Goal: Task Accomplishment & Management: Use online tool/utility

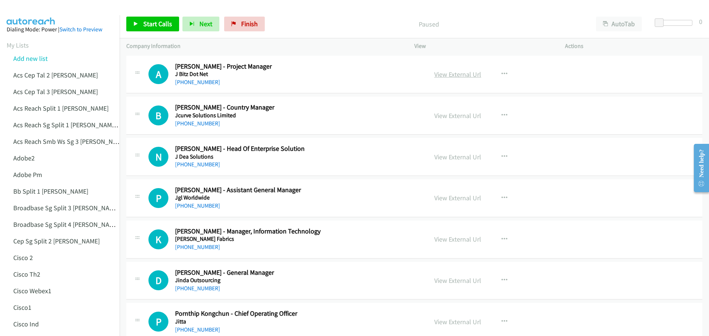
click at [467, 75] on link "View External Url" at bounding box center [457, 74] width 47 height 8
click at [155, 21] on span "Start Calls" at bounding box center [157, 24] width 29 height 8
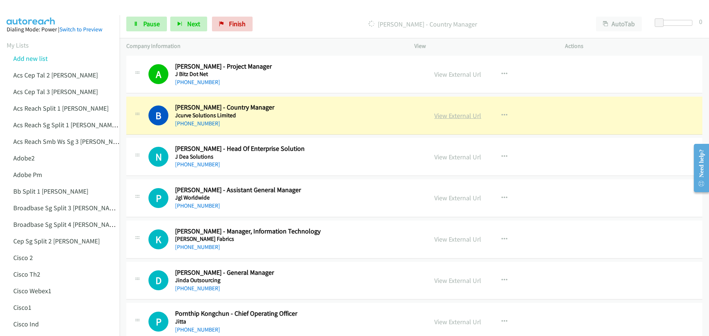
click at [452, 113] on link "View External Url" at bounding box center [457, 116] width 47 height 8
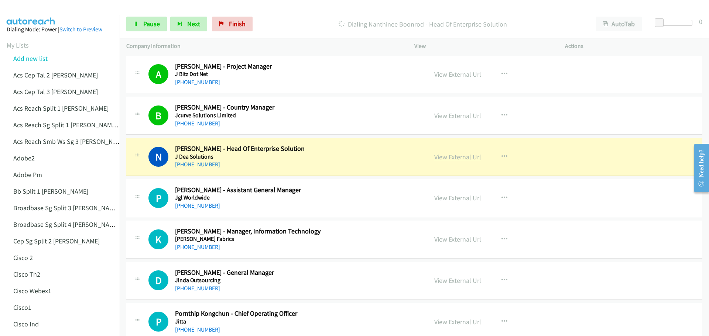
click at [459, 160] on link "View External Url" at bounding box center [457, 157] width 47 height 8
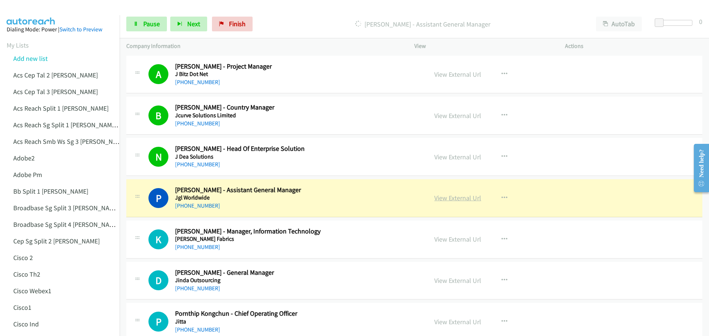
click at [460, 201] on link "View External Url" at bounding box center [457, 198] width 47 height 8
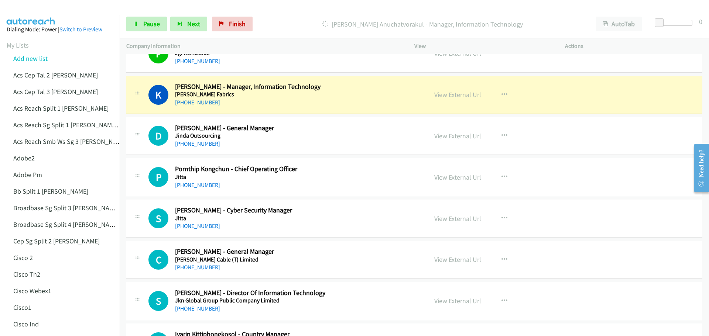
scroll to position [148, 0]
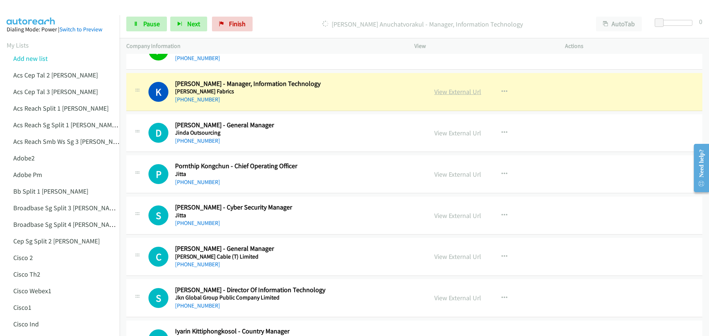
click at [455, 91] on link "View External Url" at bounding box center [457, 92] width 47 height 8
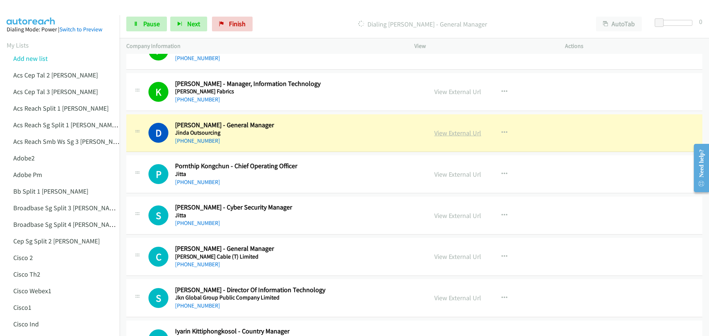
click at [453, 134] on link "View External Url" at bounding box center [457, 133] width 47 height 8
drag, startPoint x: 148, startPoint y: 27, endPoint x: 187, endPoint y: 27, distance: 39.5
click at [148, 27] on span "Pause" at bounding box center [151, 24] width 17 height 8
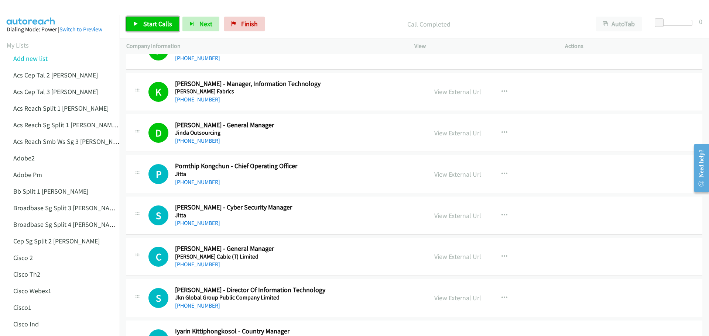
click at [154, 20] on span "Start Calls" at bounding box center [157, 24] width 29 height 8
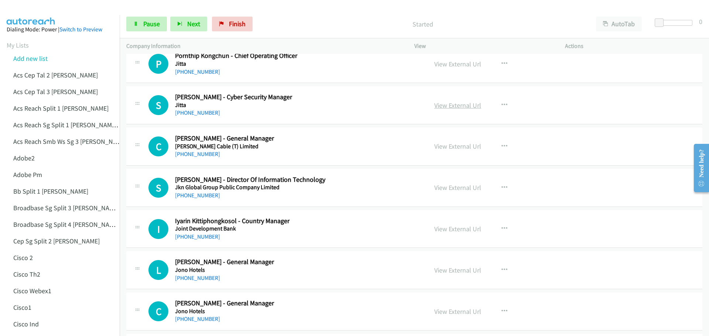
scroll to position [258, 0]
click at [445, 66] on link "View External Url" at bounding box center [457, 63] width 47 height 8
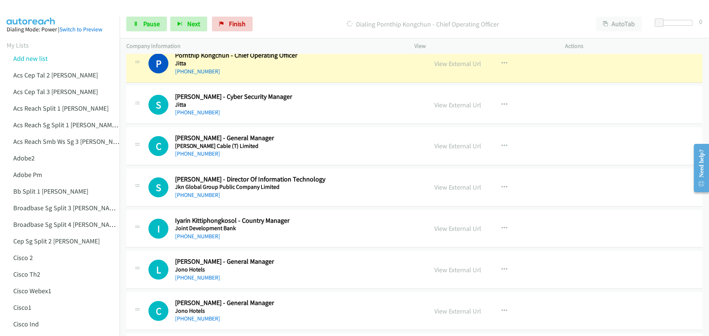
scroll to position [222, 0]
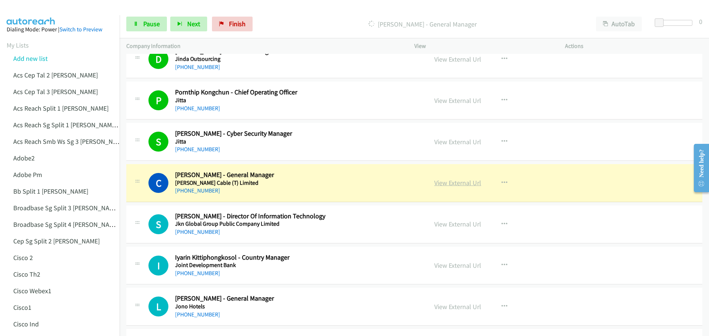
click at [449, 183] on link "View External Url" at bounding box center [457, 183] width 47 height 8
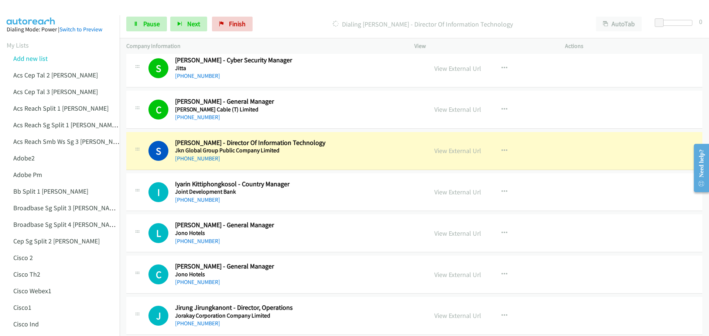
scroll to position [295, 0]
click at [450, 149] on link "View External Url" at bounding box center [457, 150] width 47 height 8
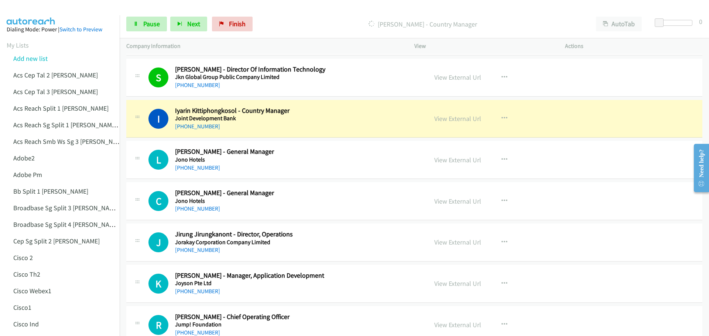
scroll to position [369, 0]
click at [446, 120] on link "View External Url" at bounding box center [457, 118] width 47 height 8
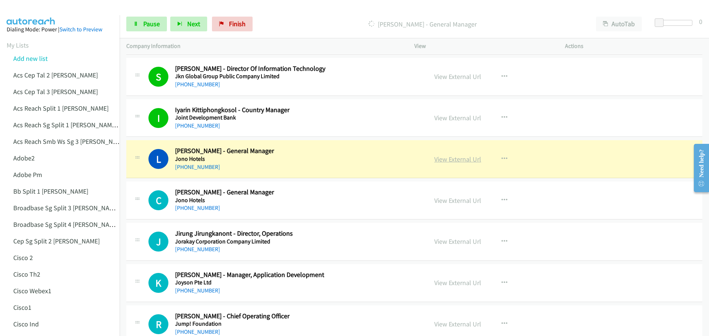
click at [447, 159] on link "View External Url" at bounding box center [457, 159] width 47 height 8
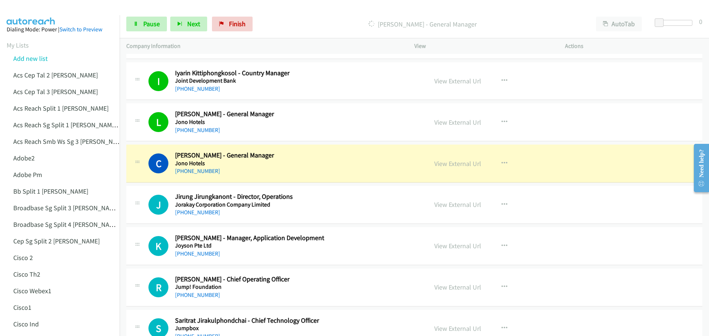
scroll to position [443, 0]
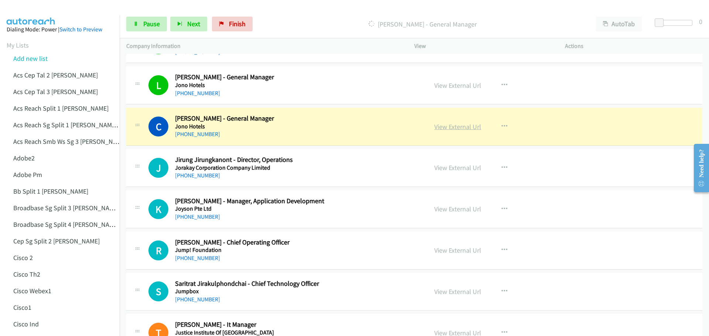
click at [446, 128] on link "View External Url" at bounding box center [457, 127] width 47 height 8
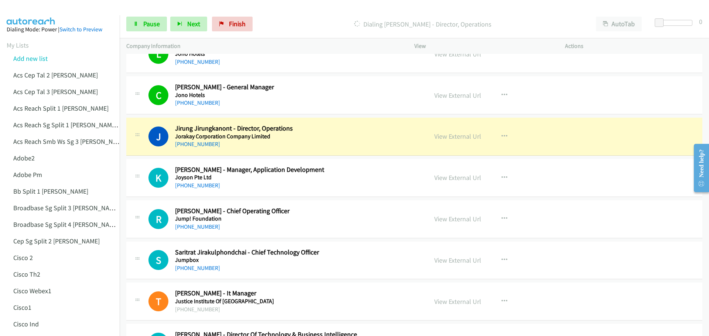
scroll to position [480, 0]
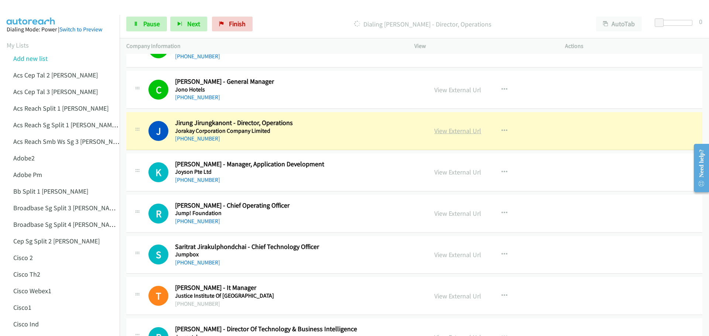
click at [454, 131] on link "View External Url" at bounding box center [457, 131] width 47 height 8
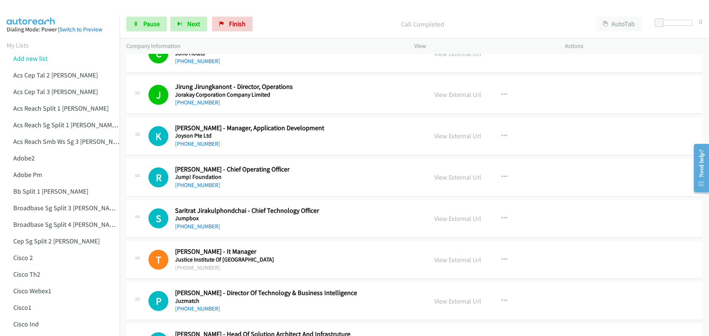
scroll to position [554, 0]
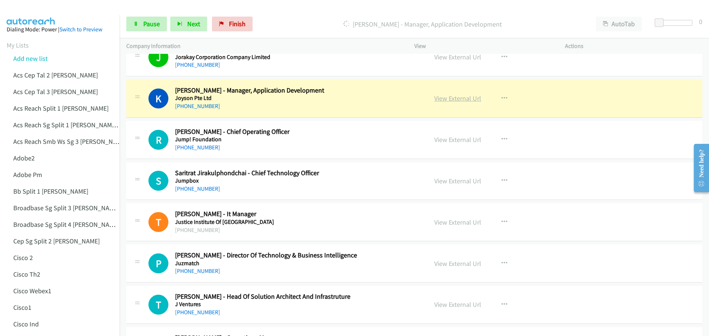
click at [455, 99] on link "View External Url" at bounding box center [457, 98] width 47 height 8
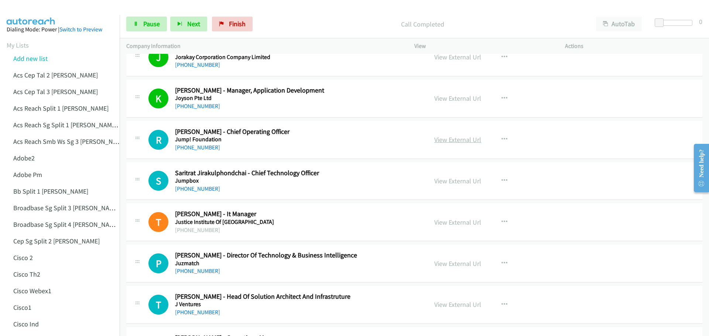
click at [444, 141] on link "View External Url" at bounding box center [457, 140] width 47 height 8
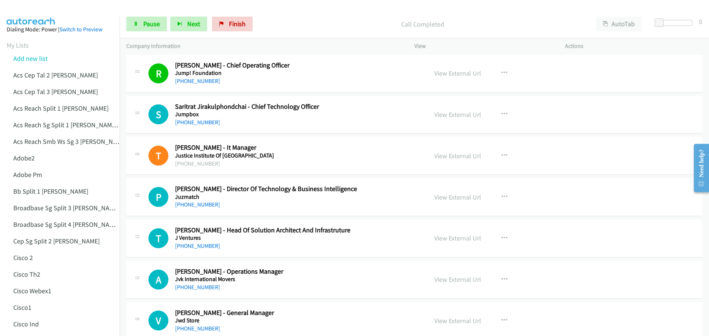
scroll to position [591, 0]
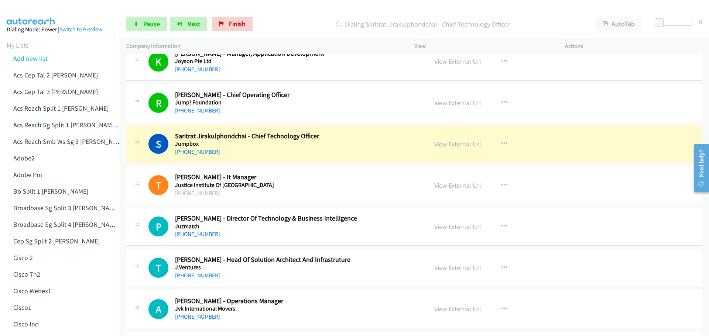
click at [463, 143] on link "View External Url" at bounding box center [457, 144] width 47 height 8
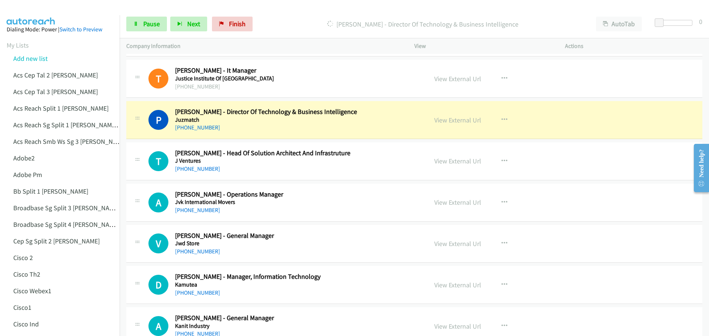
scroll to position [702, 0]
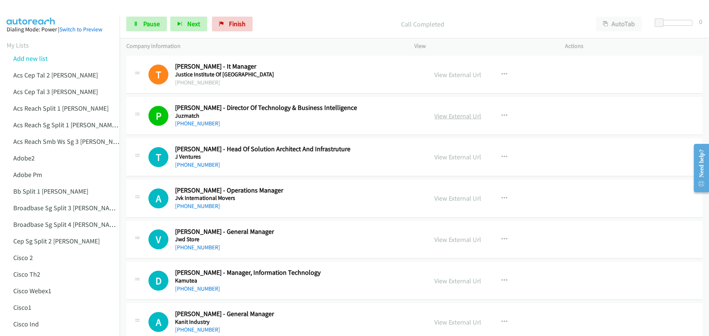
click at [456, 114] on link "View External Url" at bounding box center [457, 116] width 47 height 8
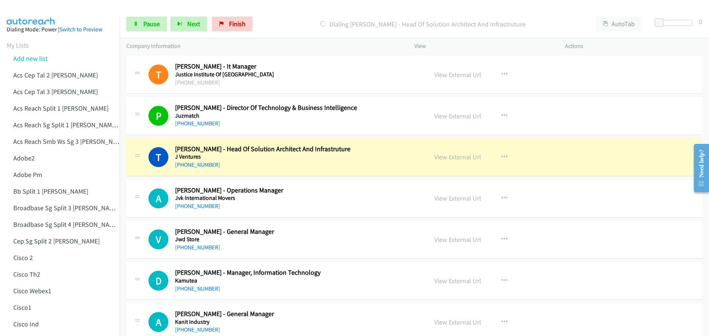
scroll to position [739, 0]
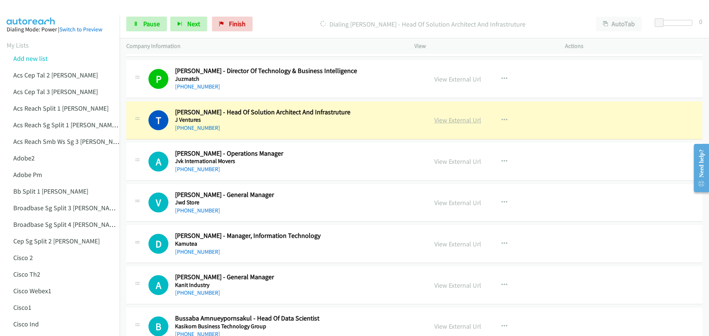
click at [447, 122] on link "View External Url" at bounding box center [457, 120] width 47 height 8
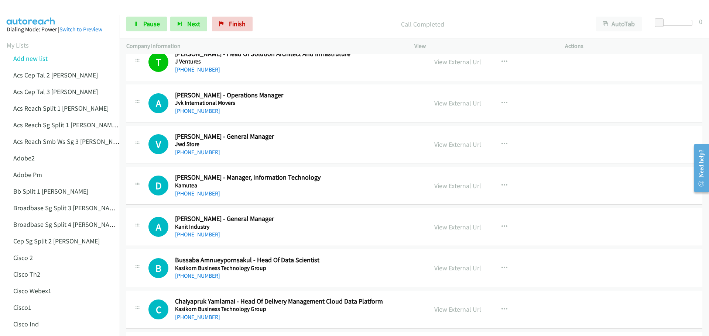
scroll to position [812, 0]
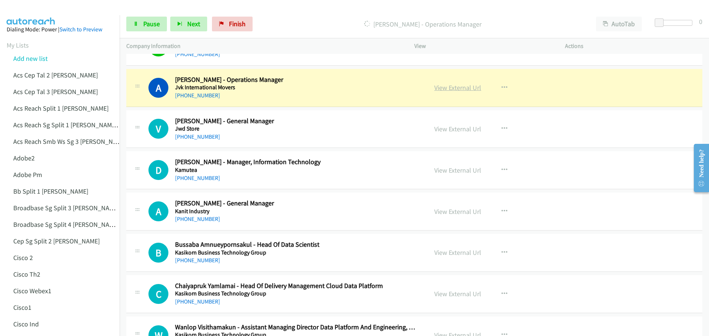
click at [456, 90] on link "View External Url" at bounding box center [457, 87] width 47 height 8
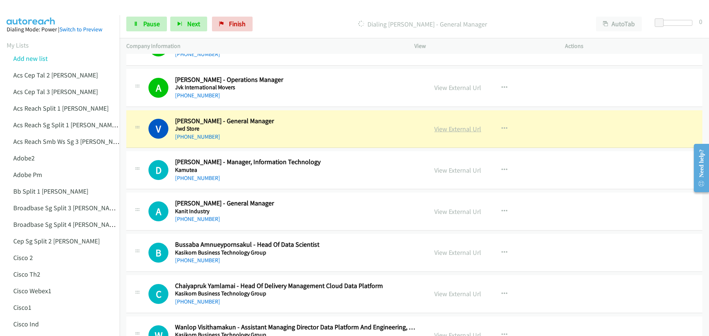
click at [452, 129] on link "View External Url" at bounding box center [457, 129] width 47 height 8
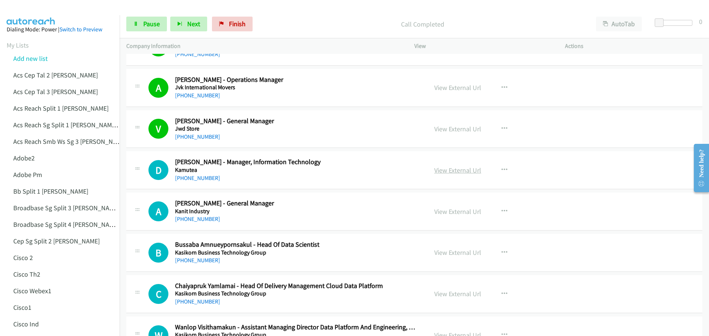
click at [442, 172] on link "View External Url" at bounding box center [457, 170] width 47 height 8
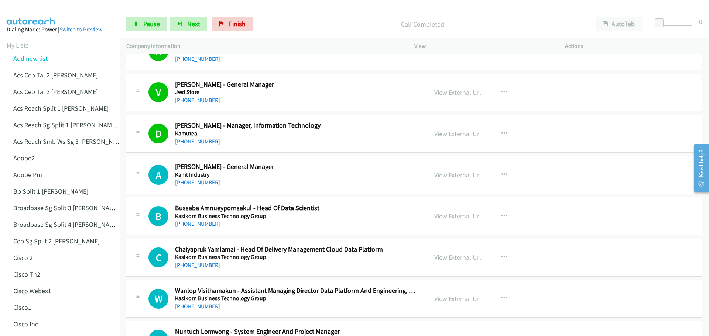
scroll to position [849, 0]
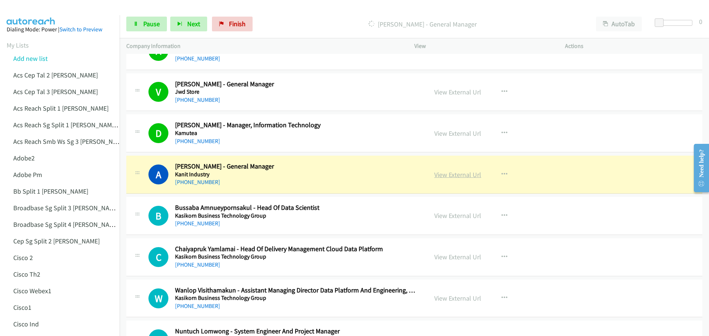
click at [462, 176] on link "View External Url" at bounding box center [457, 175] width 47 height 8
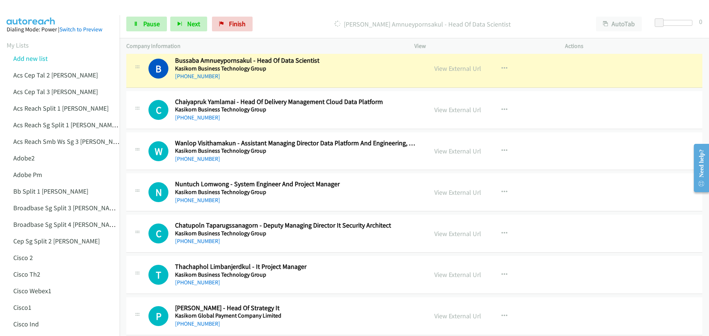
scroll to position [997, 0]
click at [453, 69] on link "View External Url" at bounding box center [457, 68] width 47 height 8
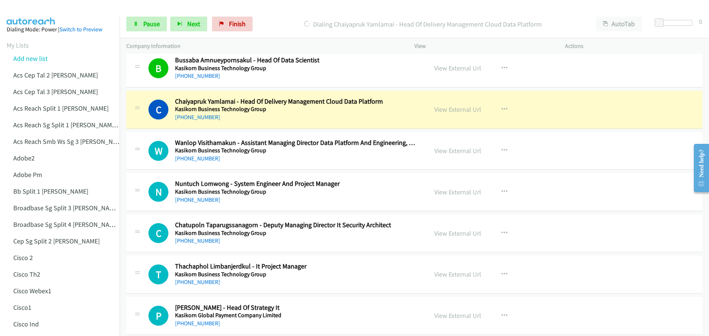
click at [472, 115] on div "View External Url View External Url Schedule/Manage Callback Start Calls Here R…" at bounding box center [506, 109] width 157 height 24
click at [466, 110] on link "View External Url" at bounding box center [457, 109] width 47 height 8
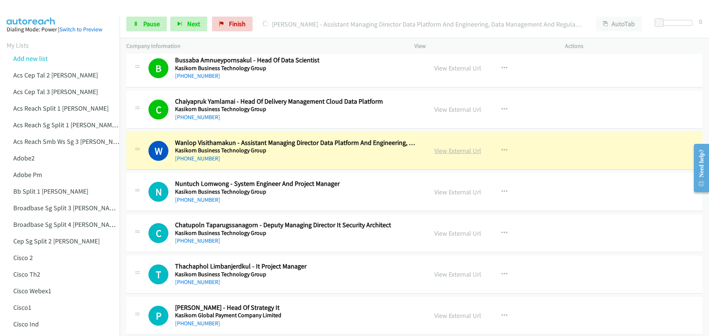
click at [444, 149] on link "View External Url" at bounding box center [457, 151] width 47 height 8
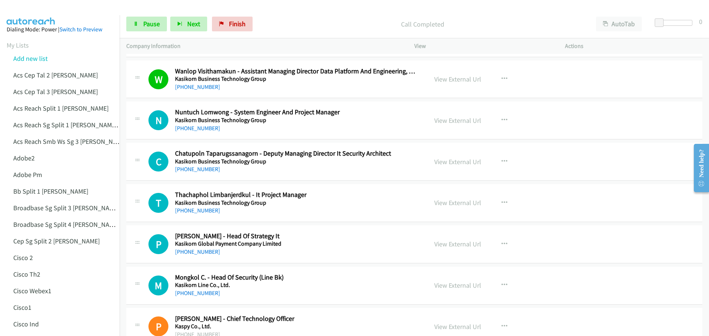
scroll to position [1108, 0]
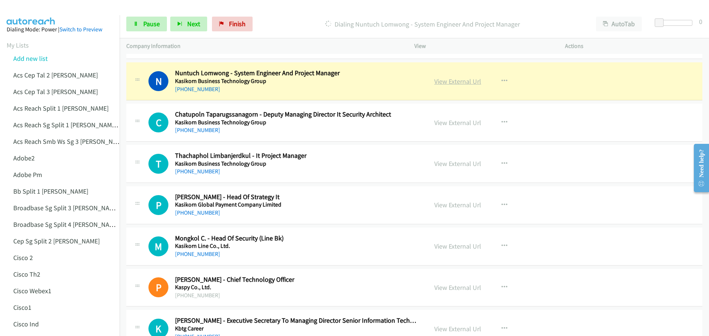
click at [448, 83] on link "View External Url" at bounding box center [457, 81] width 47 height 8
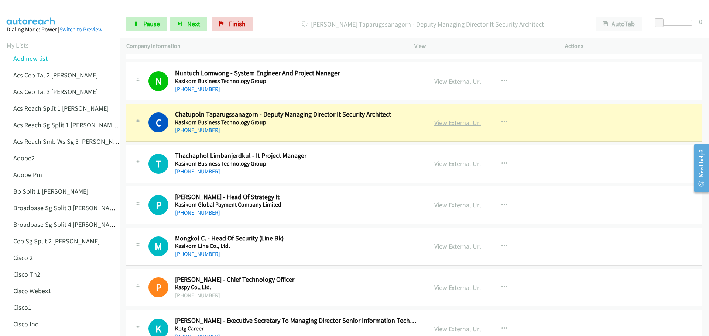
click at [451, 122] on link "View External Url" at bounding box center [457, 123] width 47 height 8
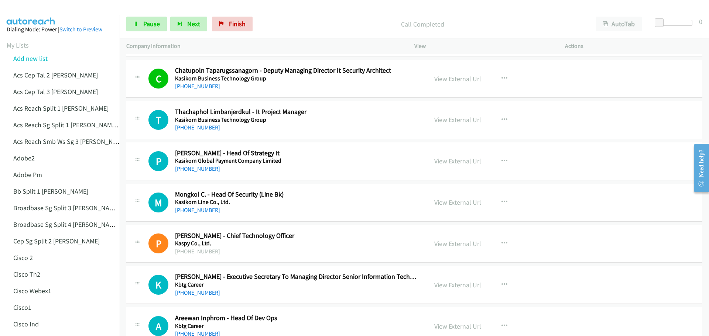
scroll to position [1182, 0]
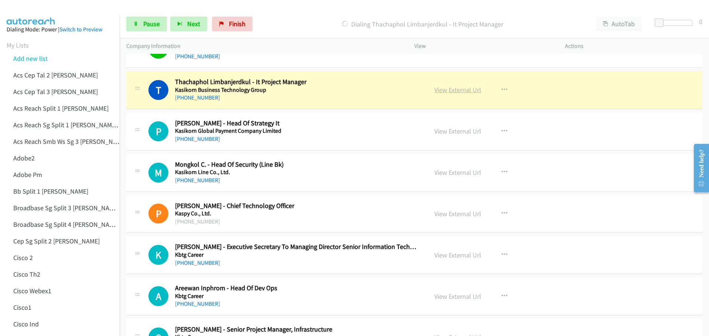
click at [452, 92] on link "View External Url" at bounding box center [457, 90] width 47 height 8
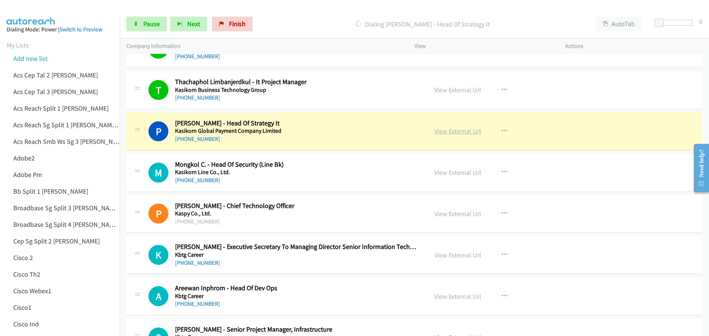
click at [457, 133] on link "View External Url" at bounding box center [457, 131] width 47 height 8
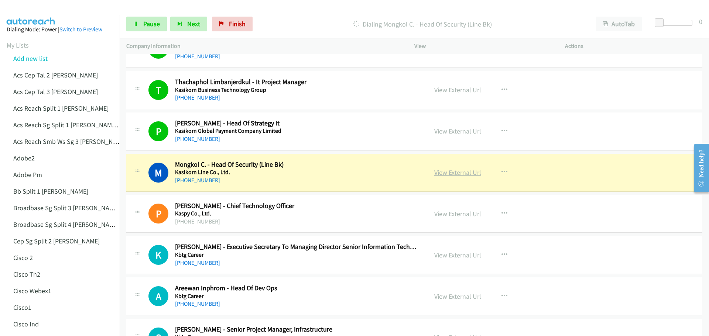
click at [454, 170] on link "View External Url" at bounding box center [457, 172] width 47 height 8
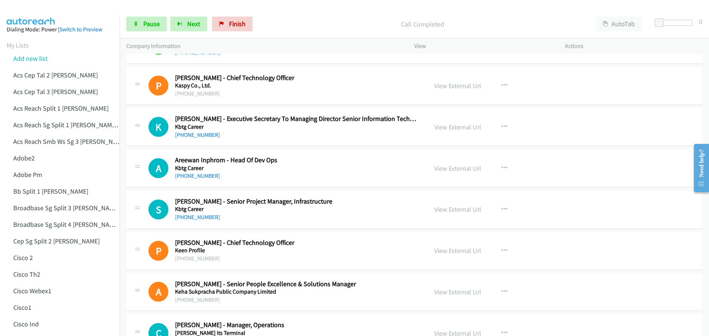
scroll to position [1329, 0]
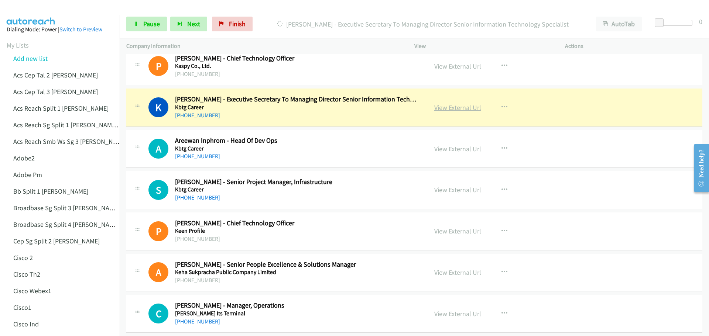
click at [453, 109] on link "View External Url" at bounding box center [457, 107] width 47 height 8
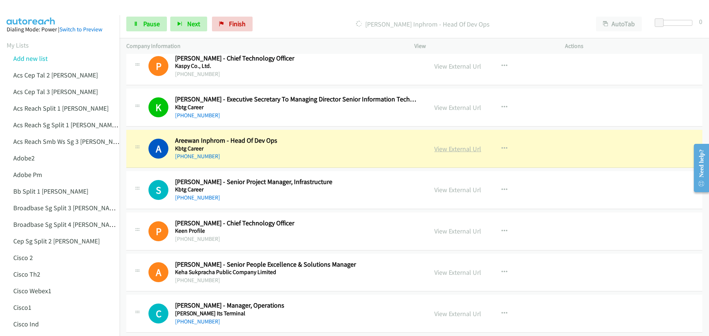
click at [455, 150] on link "View External Url" at bounding box center [457, 149] width 47 height 8
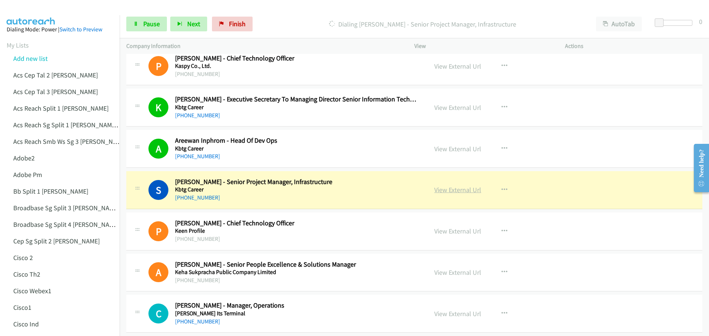
click at [445, 191] on link "View External Url" at bounding box center [457, 190] width 47 height 8
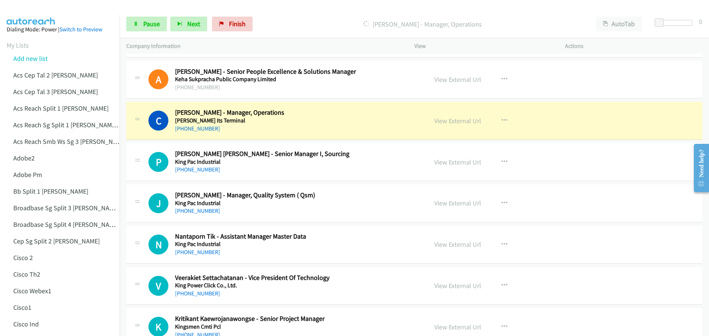
scroll to position [1551, 0]
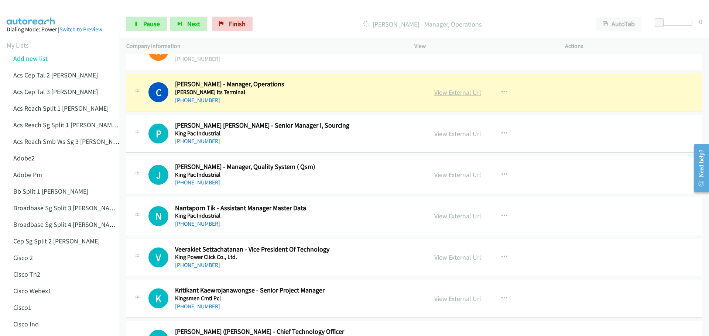
click at [466, 93] on link "View External Url" at bounding box center [457, 92] width 47 height 8
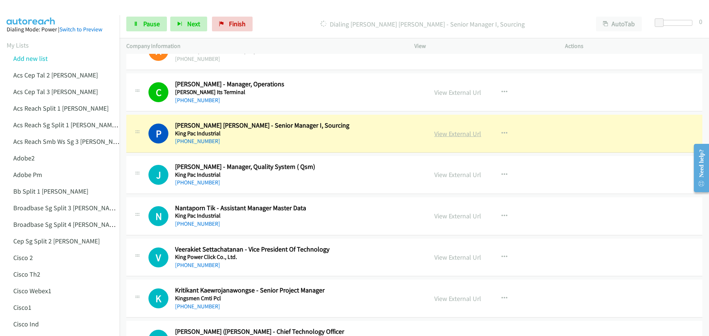
click at [449, 131] on link "View External Url" at bounding box center [457, 134] width 47 height 8
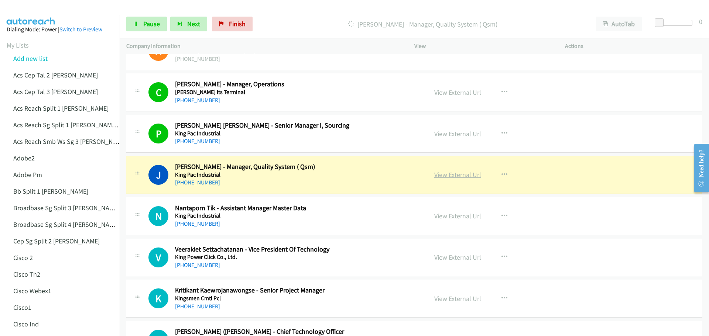
click at [453, 177] on link "View External Url" at bounding box center [457, 175] width 47 height 8
click at [145, 22] on span "Pause" at bounding box center [151, 24] width 17 height 8
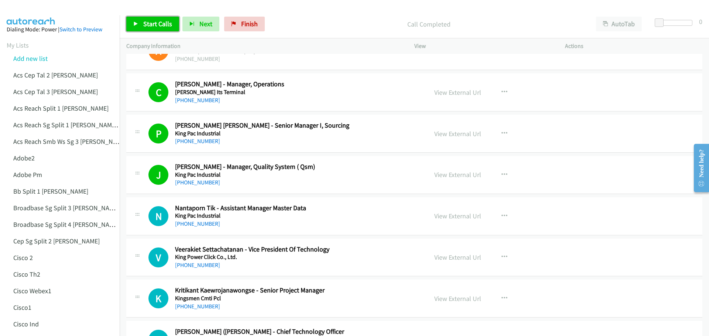
click at [155, 26] on span "Start Calls" at bounding box center [157, 24] width 29 height 8
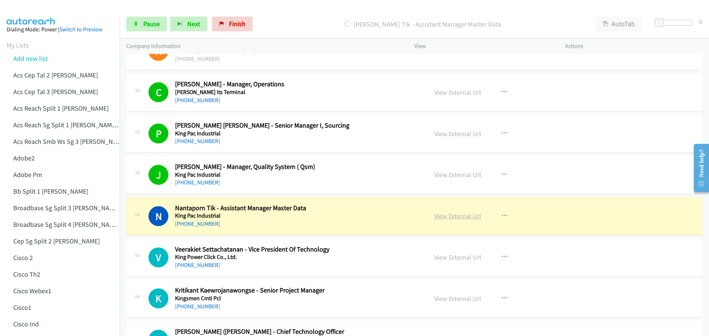
click at [446, 216] on link "View External Url" at bounding box center [457, 216] width 47 height 8
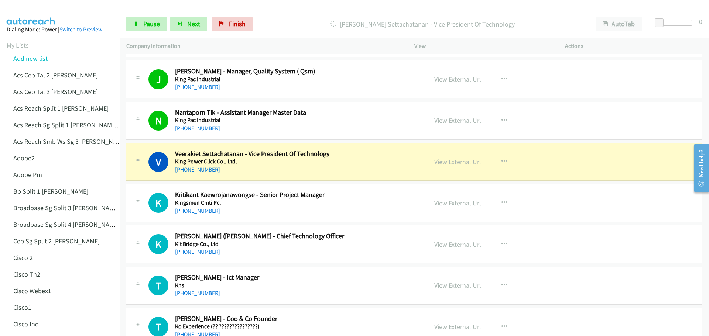
scroll to position [1625, 0]
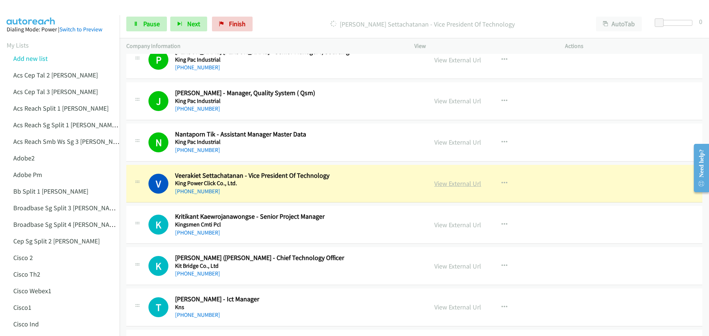
click at [456, 186] on link "View External Url" at bounding box center [457, 183] width 47 height 8
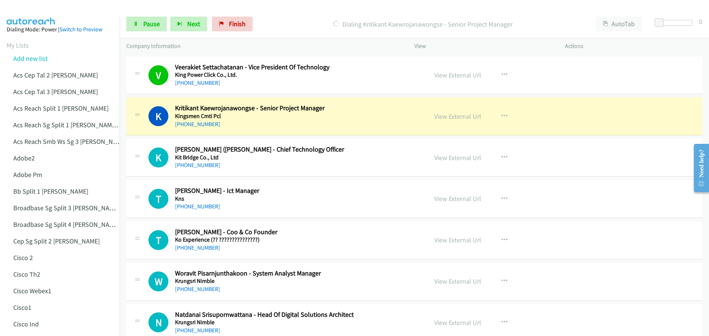
scroll to position [1736, 0]
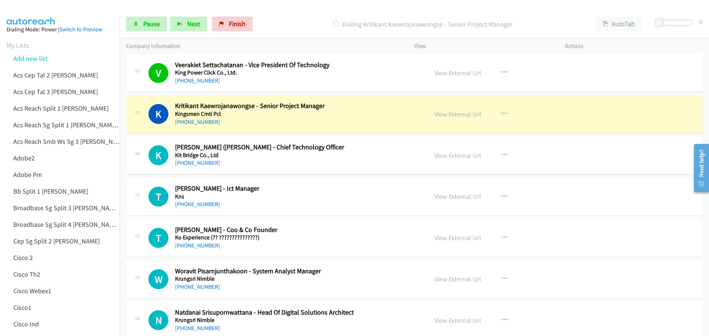
click at [452, 119] on div "View External Url" at bounding box center [457, 114] width 47 height 10
click at [455, 116] on link "View External Url" at bounding box center [457, 114] width 47 height 8
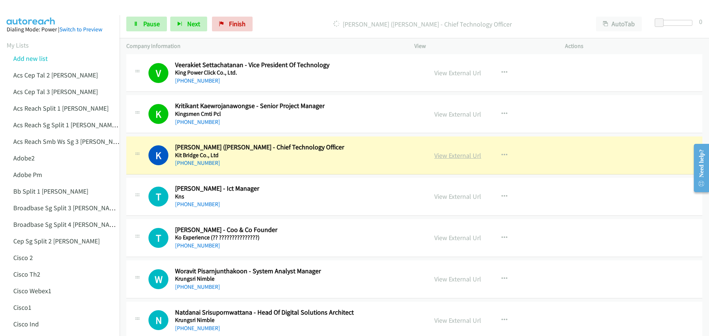
click at [450, 154] on link "View External Url" at bounding box center [457, 155] width 47 height 8
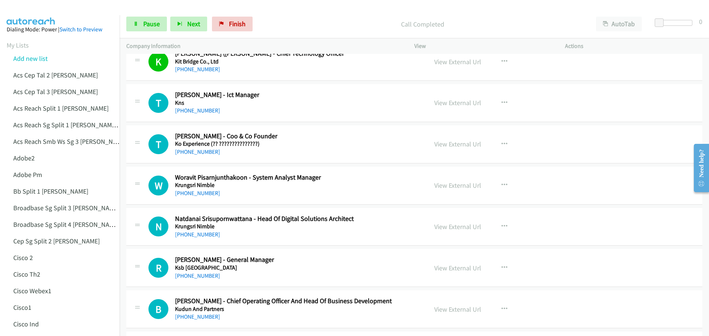
scroll to position [1846, 0]
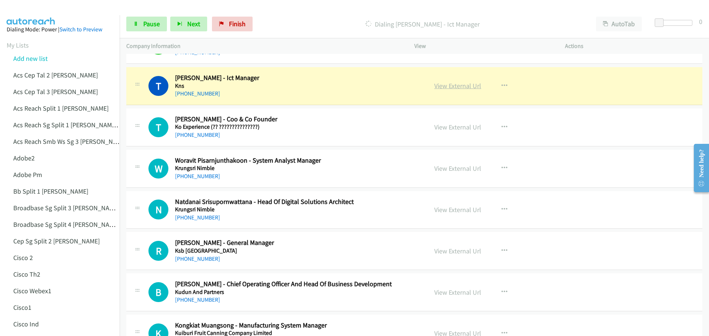
click at [460, 89] on link "View External Url" at bounding box center [457, 86] width 47 height 8
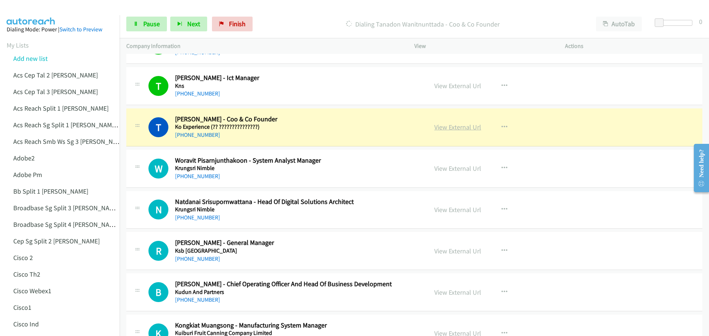
click at [462, 127] on link "View External Url" at bounding box center [457, 127] width 47 height 8
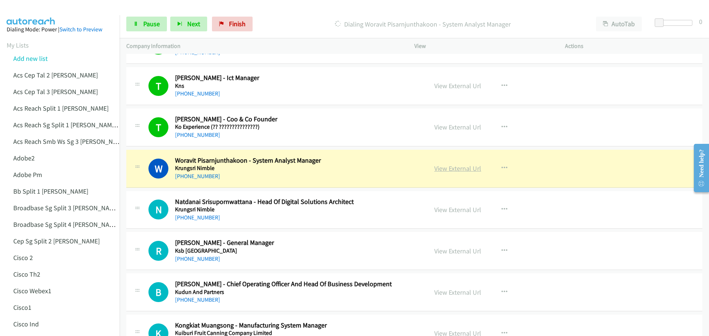
click at [452, 167] on link "View External Url" at bounding box center [457, 168] width 47 height 8
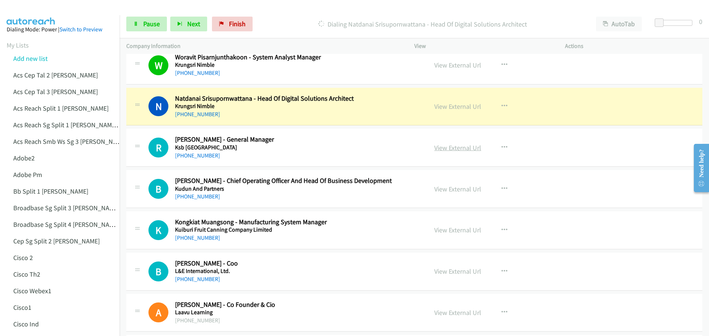
scroll to position [1957, 0]
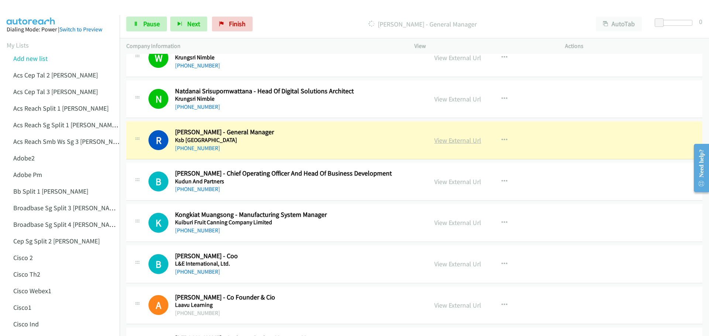
click at [462, 142] on link "View External Url" at bounding box center [457, 140] width 47 height 8
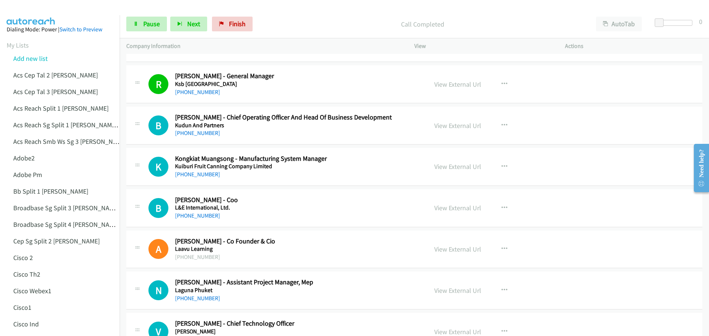
scroll to position [2031, 0]
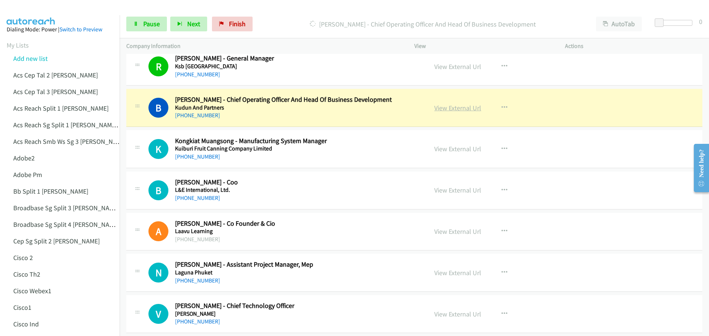
click at [445, 110] on link "View External Url" at bounding box center [457, 108] width 47 height 8
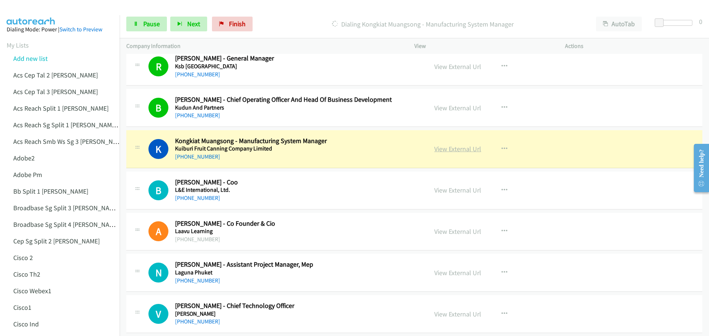
click at [452, 148] on link "View External Url" at bounding box center [457, 149] width 47 height 8
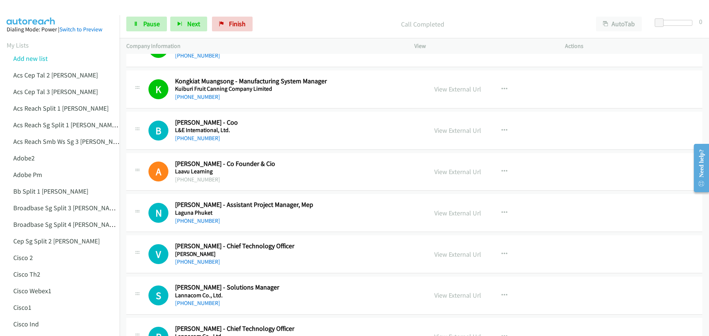
scroll to position [2142, 0]
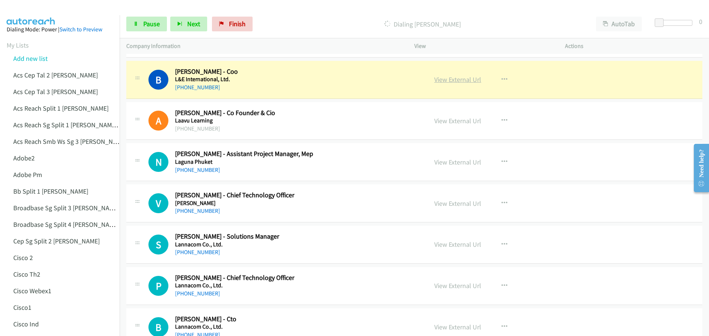
click at [462, 82] on link "View External Url" at bounding box center [457, 79] width 47 height 8
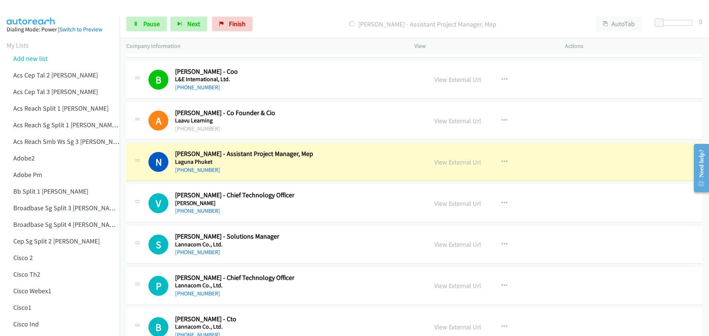
scroll to position [2179, 0]
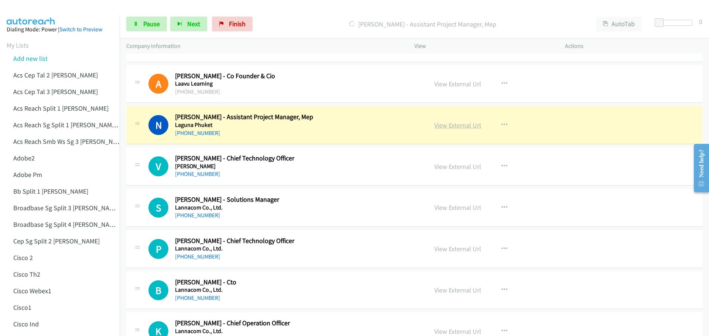
click at [449, 126] on link "View External Url" at bounding box center [457, 125] width 47 height 8
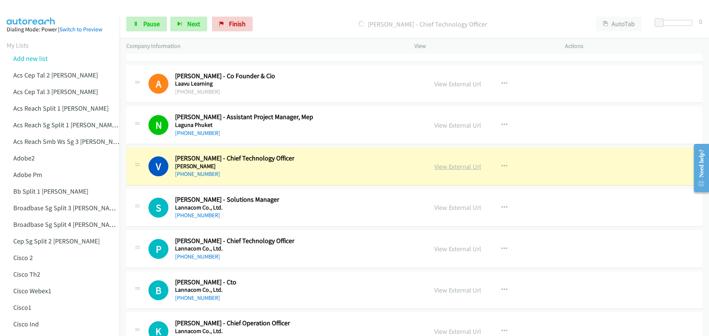
click at [456, 167] on link "View External Url" at bounding box center [457, 166] width 47 height 8
click at [138, 22] on icon at bounding box center [135, 24] width 5 height 5
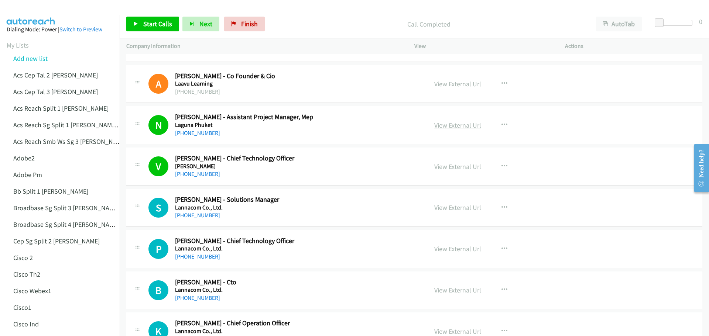
click at [451, 124] on link "View External Url" at bounding box center [457, 125] width 47 height 8
click at [145, 23] on span "Start Calls" at bounding box center [157, 24] width 29 height 8
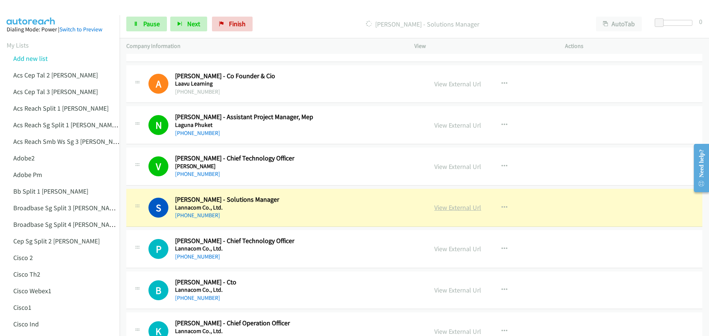
click at [463, 208] on link "View External Url" at bounding box center [457, 207] width 47 height 8
click at [151, 23] on span "Pause" at bounding box center [151, 24] width 17 height 8
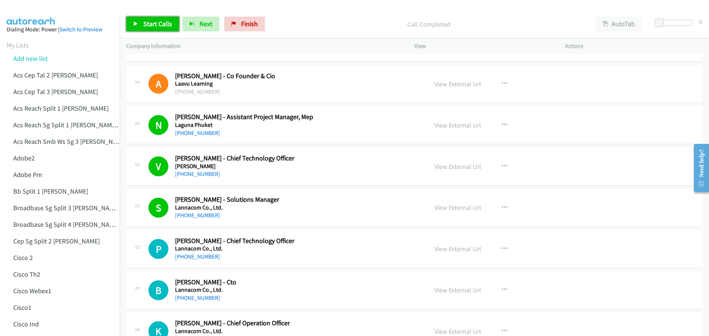
click at [154, 25] on span "Start Calls" at bounding box center [157, 24] width 29 height 8
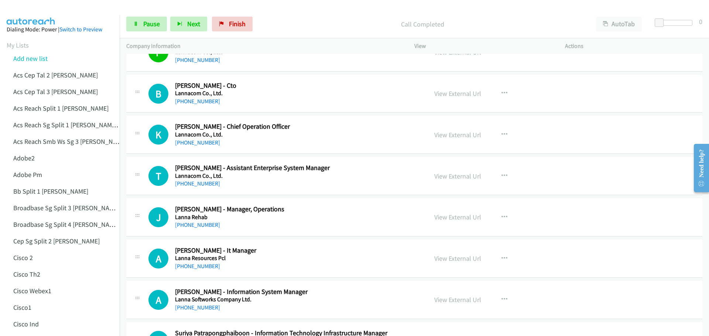
scroll to position [2363, 0]
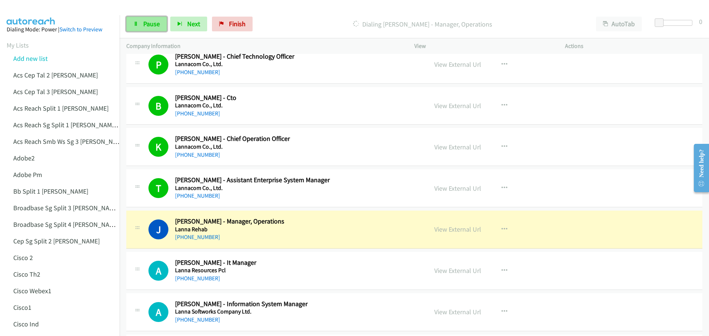
click at [148, 21] on span "Pause" at bounding box center [151, 24] width 17 height 8
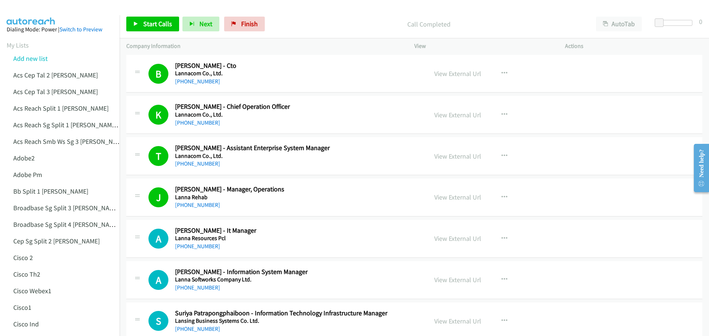
scroll to position [2400, 0]
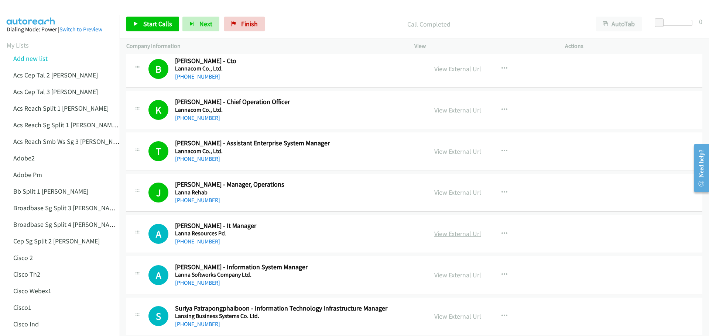
click at [447, 234] on link "View External Url" at bounding box center [457, 234] width 47 height 8
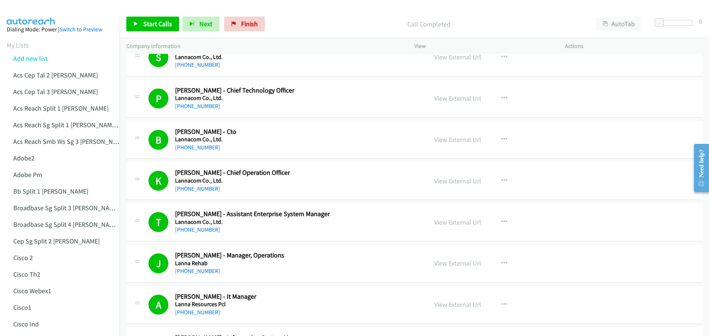
scroll to position [2363, 0]
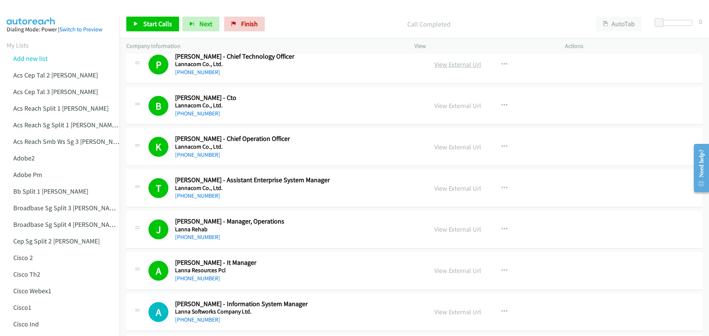
click at [443, 67] on link "View External Url" at bounding box center [457, 64] width 47 height 8
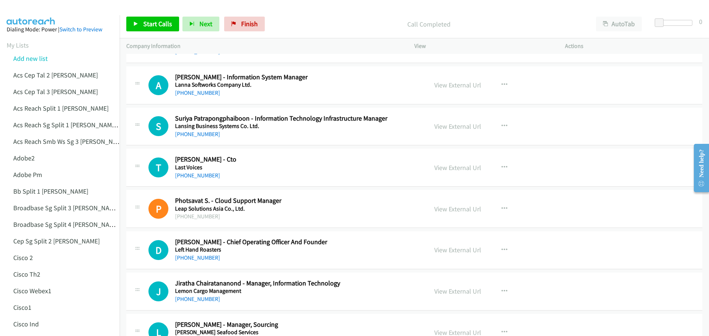
scroll to position [2585, 0]
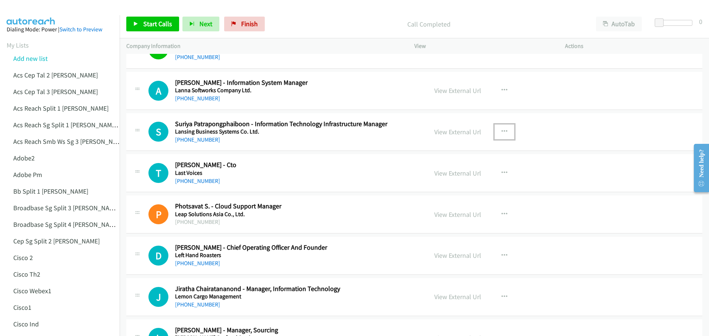
click at [501, 130] on icon "button" at bounding box center [504, 132] width 6 height 6
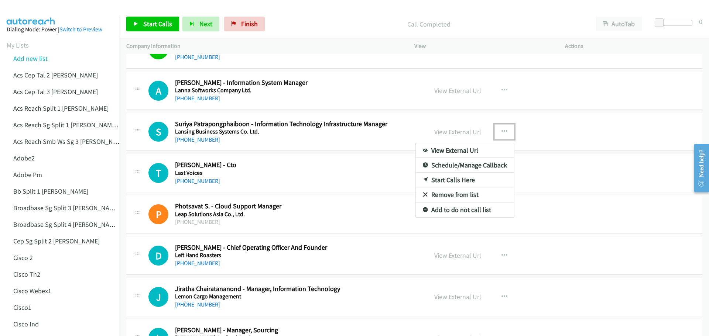
click at [465, 178] on link "Start Calls Here" at bounding box center [465, 180] width 98 height 15
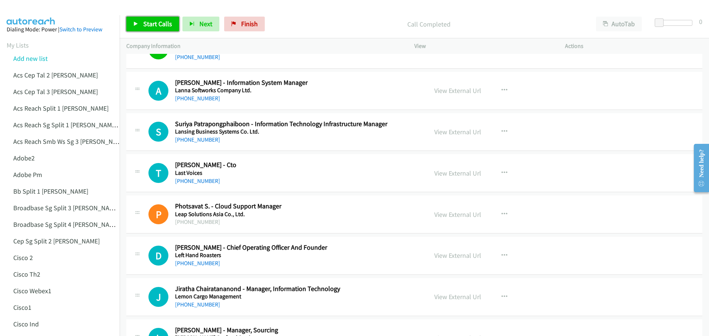
click at [162, 24] on span "Start Calls" at bounding box center [157, 24] width 29 height 8
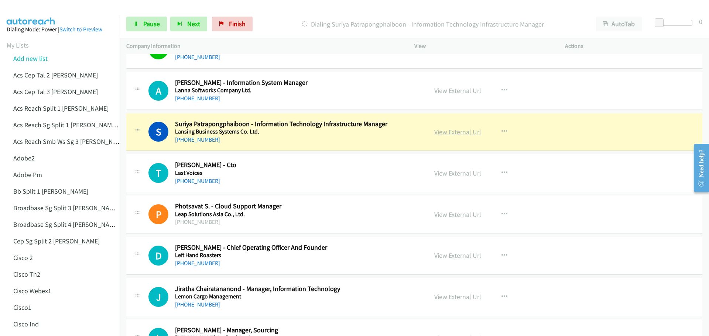
click at [450, 133] on link "View External Url" at bounding box center [457, 132] width 47 height 8
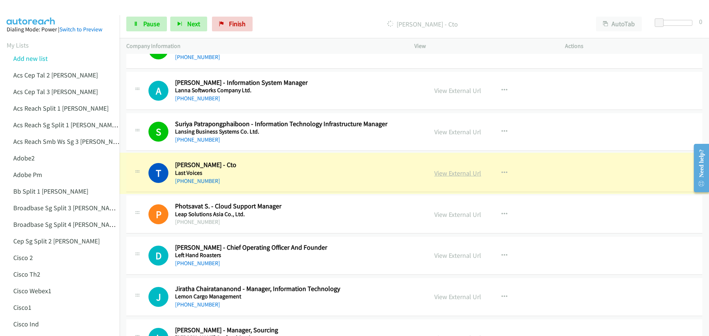
click at [442, 175] on link "View External Url" at bounding box center [457, 173] width 47 height 8
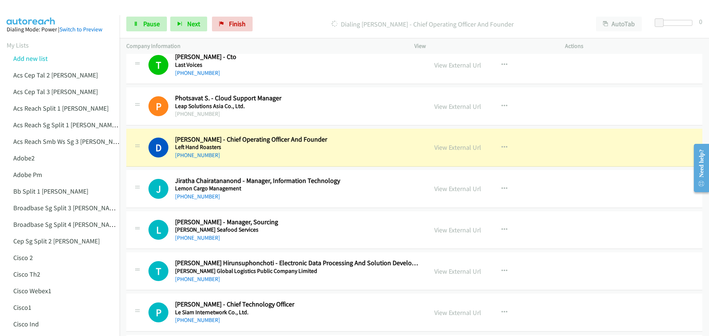
scroll to position [2696, 0]
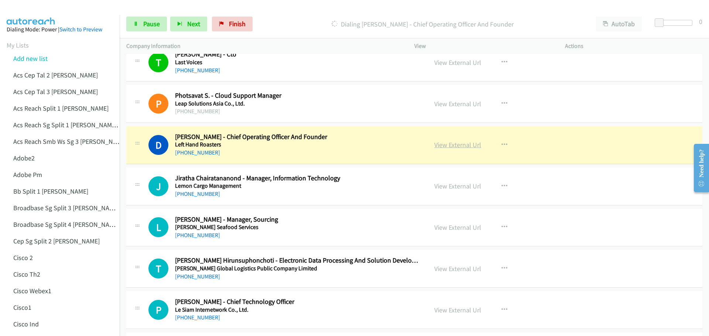
click at [444, 145] on link "View External Url" at bounding box center [457, 145] width 47 height 8
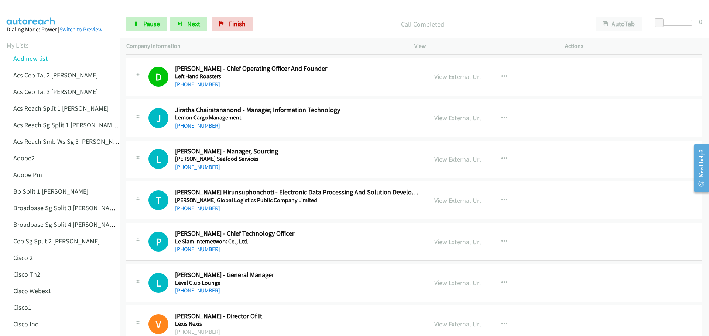
scroll to position [2770, 0]
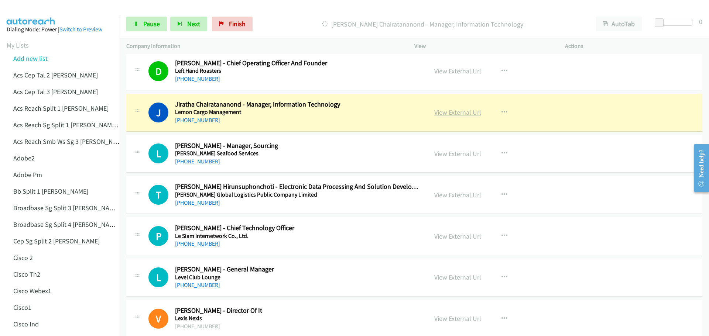
click at [443, 110] on link "View External Url" at bounding box center [457, 112] width 47 height 8
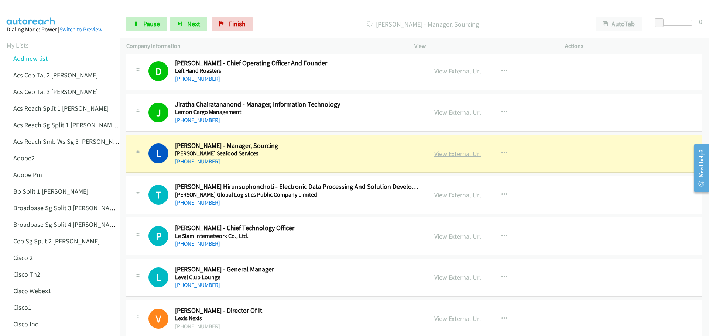
click at [445, 150] on link "View External Url" at bounding box center [457, 154] width 47 height 8
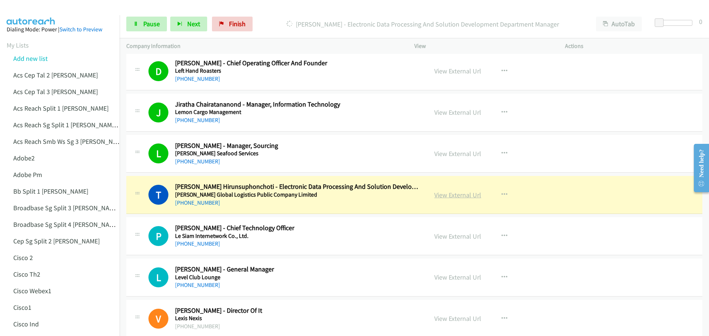
click at [441, 195] on link "View External Url" at bounding box center [457, 195] width 47 height 8
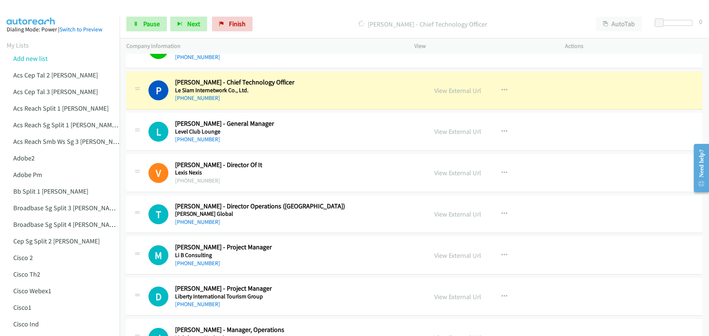
scroll to position [2917, 0]
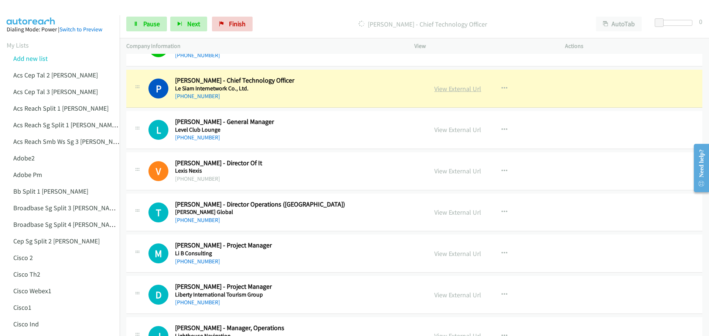
click at [450, 85] on link "View External Url" at bounding box center [457, 89] width 47 height 8
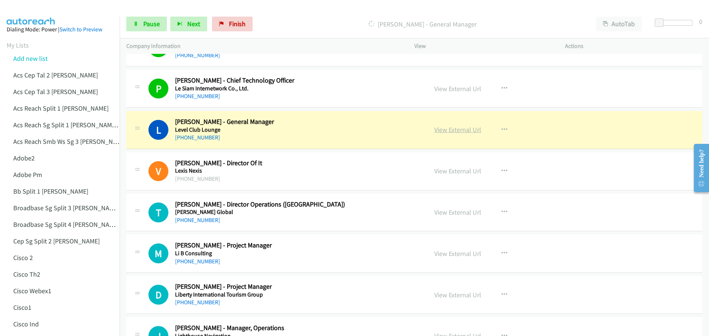
click at [454, 131] on link "View External Url" at bounding box center [457, 130] width 47 height 8
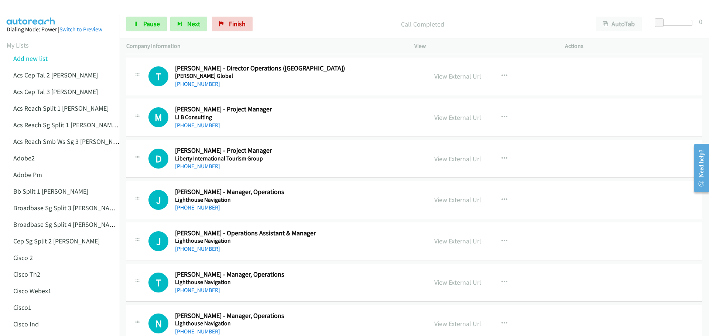
scroll to position [3065, 0]
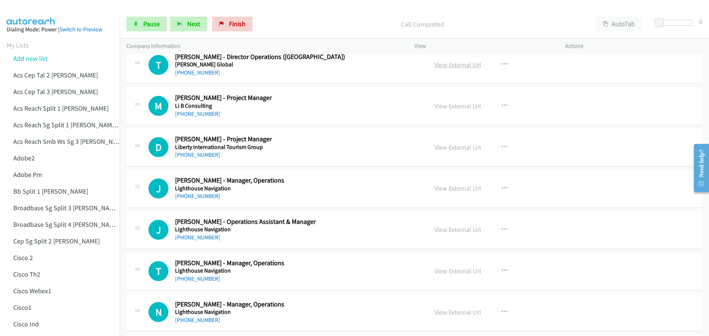
click at [467, 65] on link "View External Url" at bounding box center [457, 65] width 47 height 8
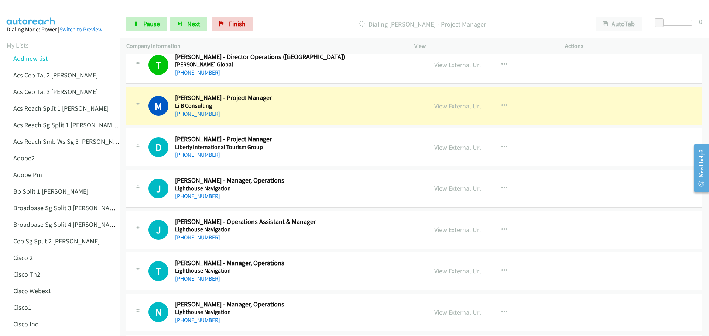
click at [462, 109] on link "View External Url" at bounding box center [457, 106] width 47 height 8
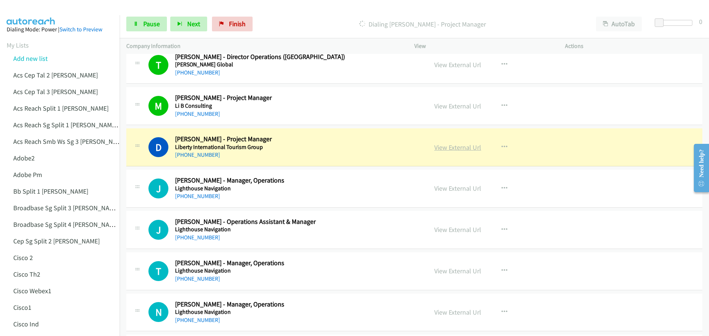
click at [459, 150] on link "View External Url" at bounding box center [457, 147] width 47 height 8
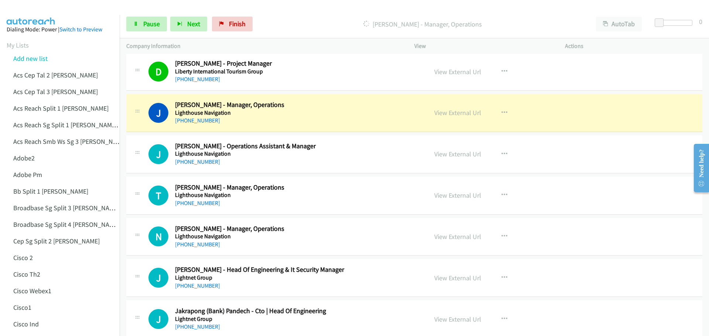
scroll to position [3176, 0]
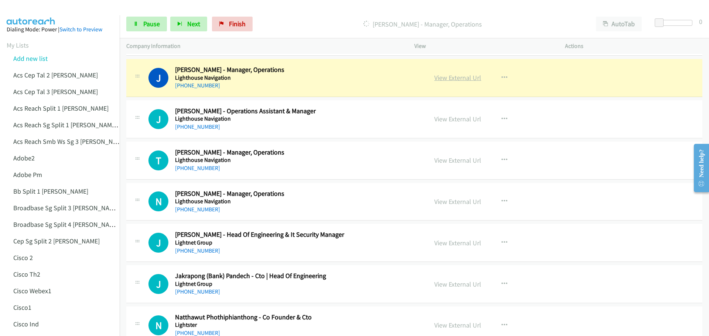
click at [448, 78] on link "View External Url" at bounding box center [457, 77] width 47 height 8
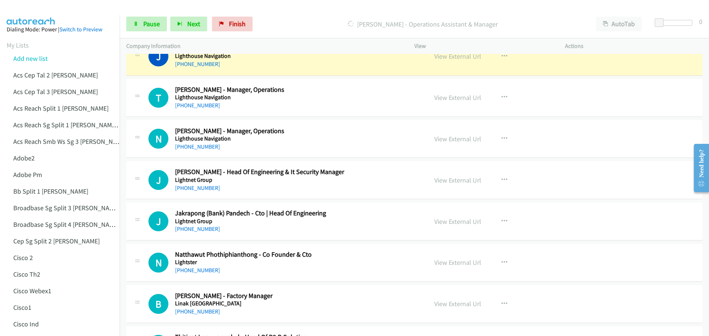
scroll to position [3213, 0]
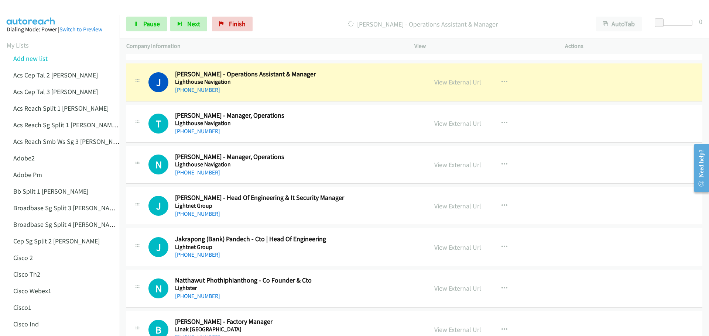
click at [445, 78] on link "View External Url" at bounding box center [457, 82] width 47 height 8
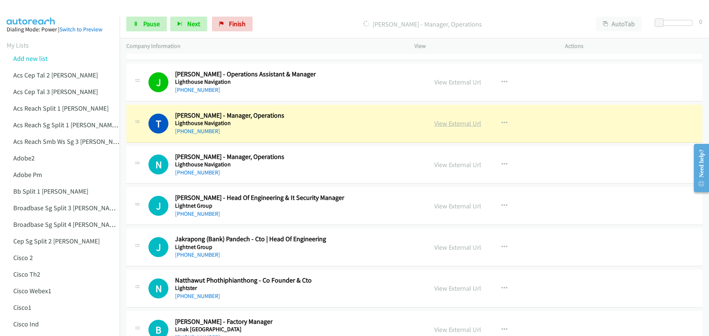
click at [449, 126] on link "View External Url" at bounding box center [457, 123] width 47 height 8
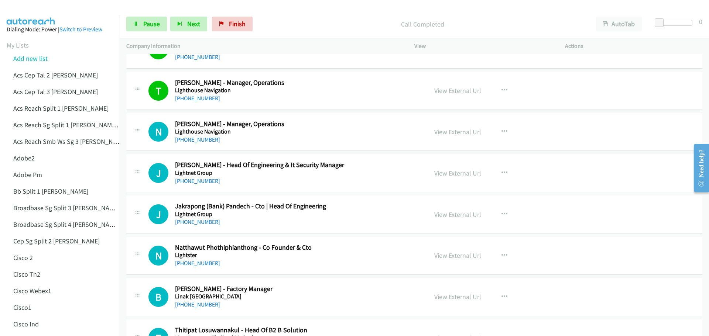
scroll to position [3250, 0]
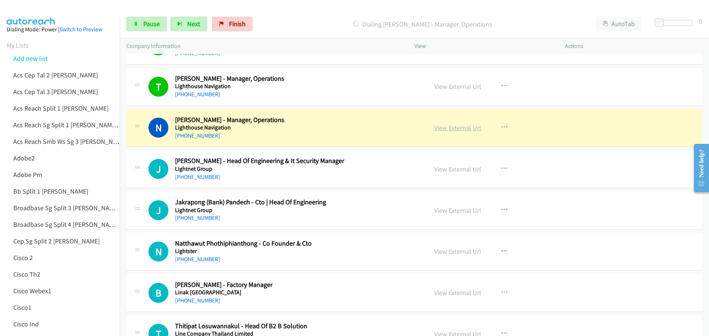
click at [455, 130] on link "View External Url" at bounding box center [457, 128] width 47 height 8
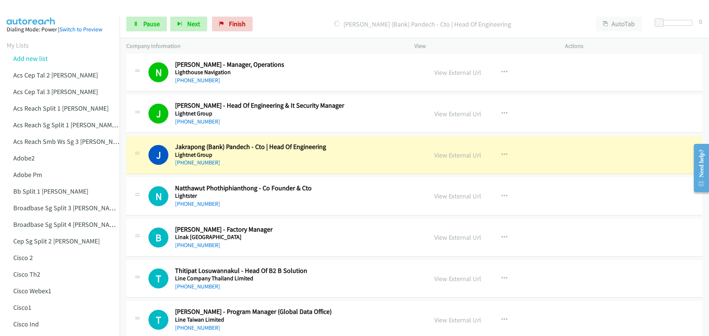
scroll to position [3323, 0]
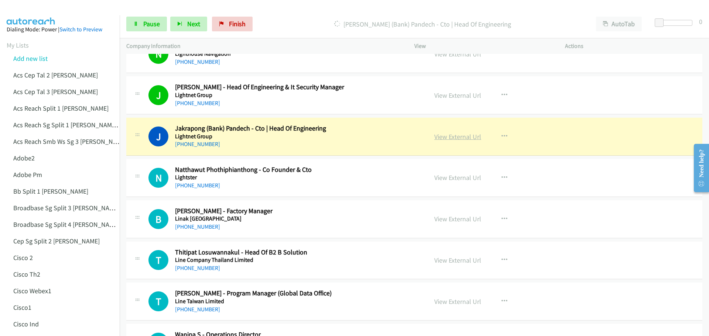
click at [437, 137] on link "View External Url" at bounding box center [457, 137] width 47 height 8
